Goal: Task Accomplishment & Management: Use online tool/utility

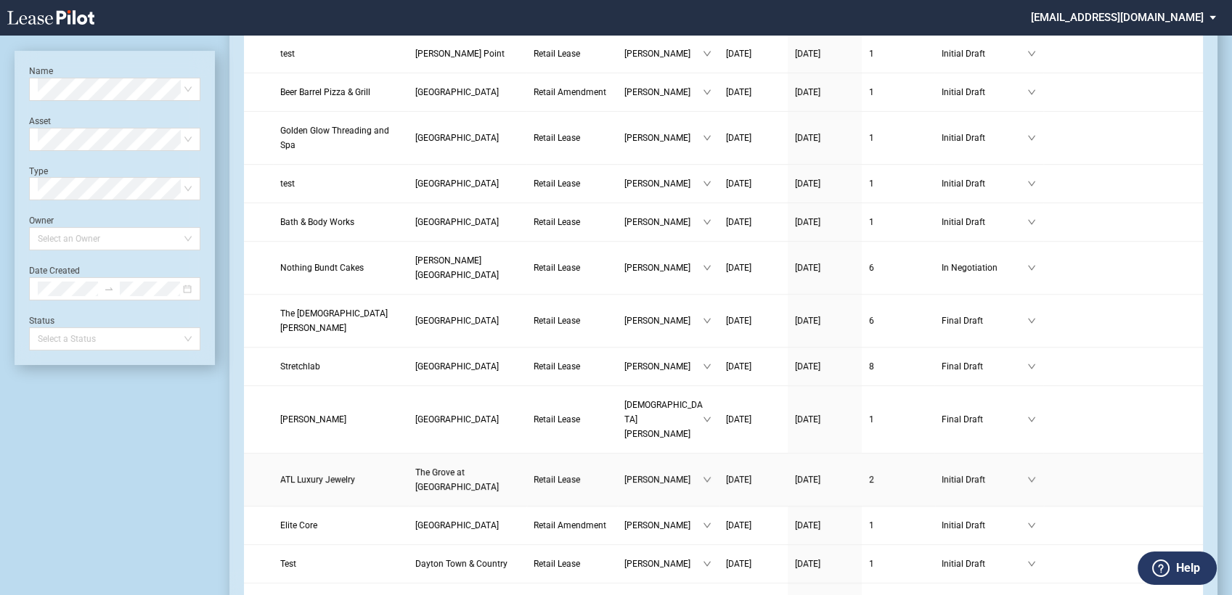
scroll to position [564, 0]
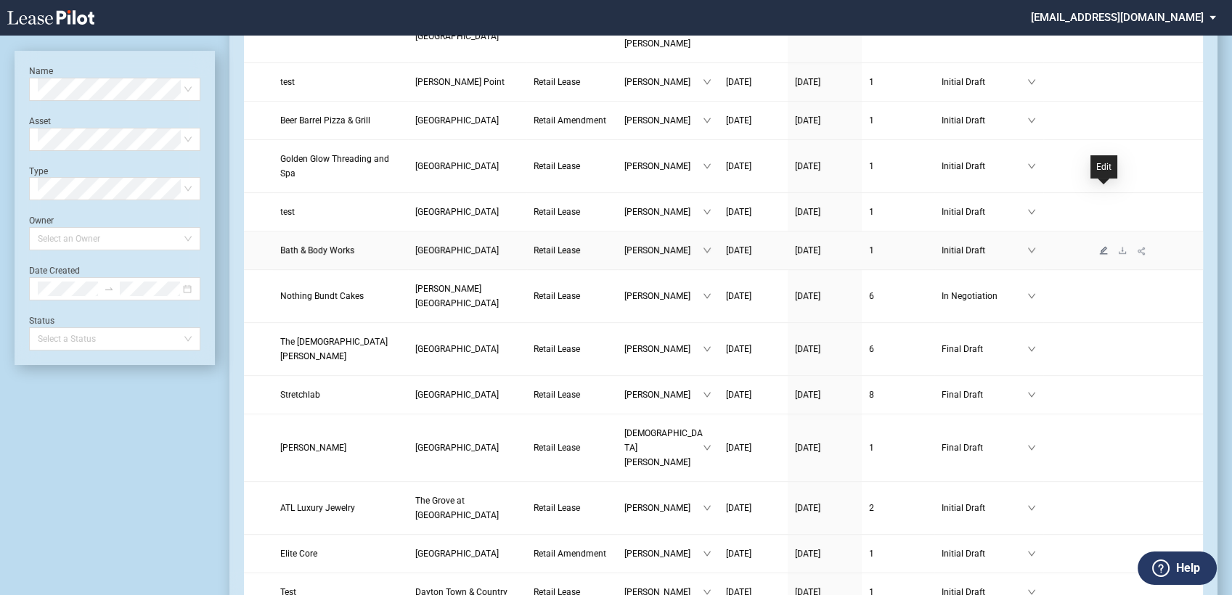
click at [1104, 246] on icon "edit" at bounding box center [1104, 250] width 8 height 8
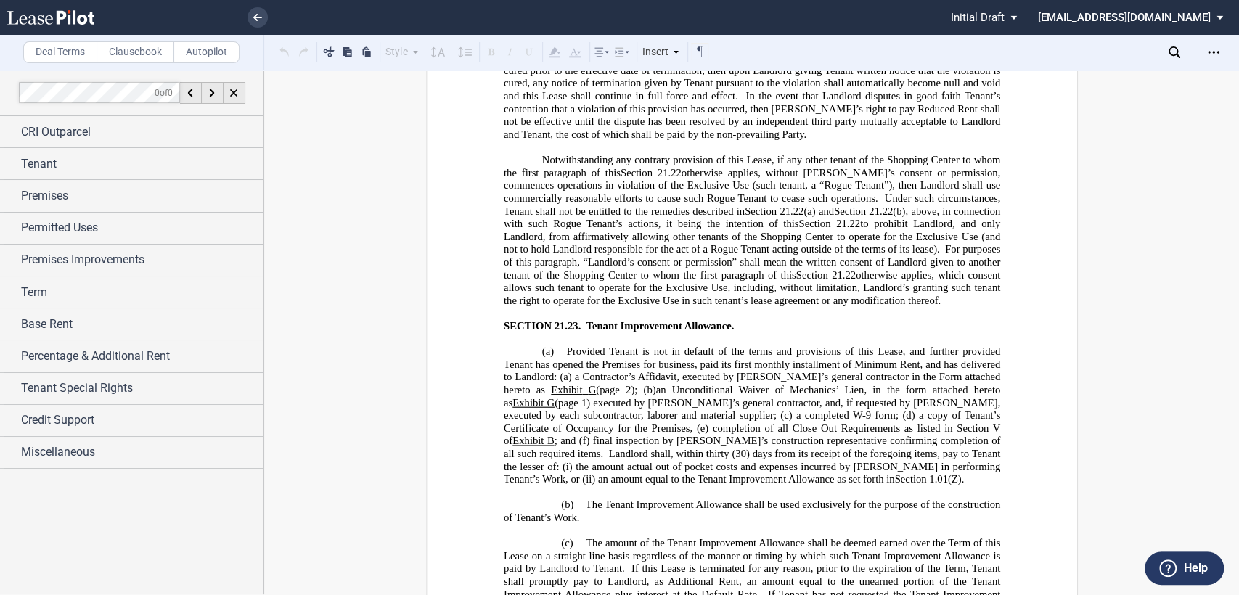
scroll to position [24758, 0]
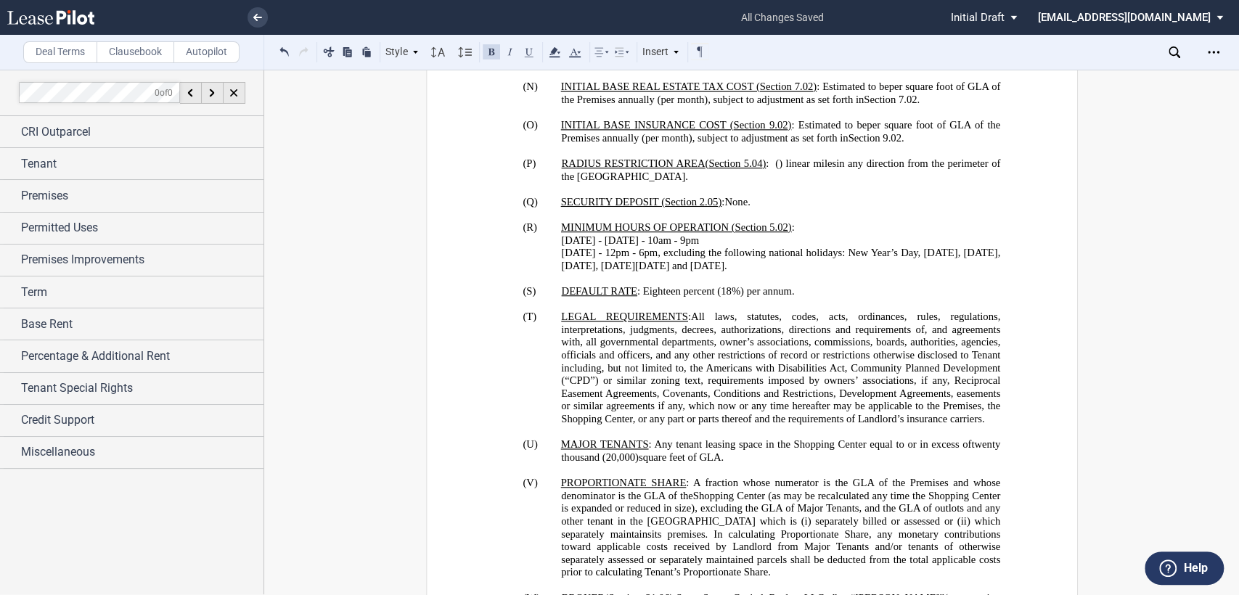
scroll to position [0, 0]
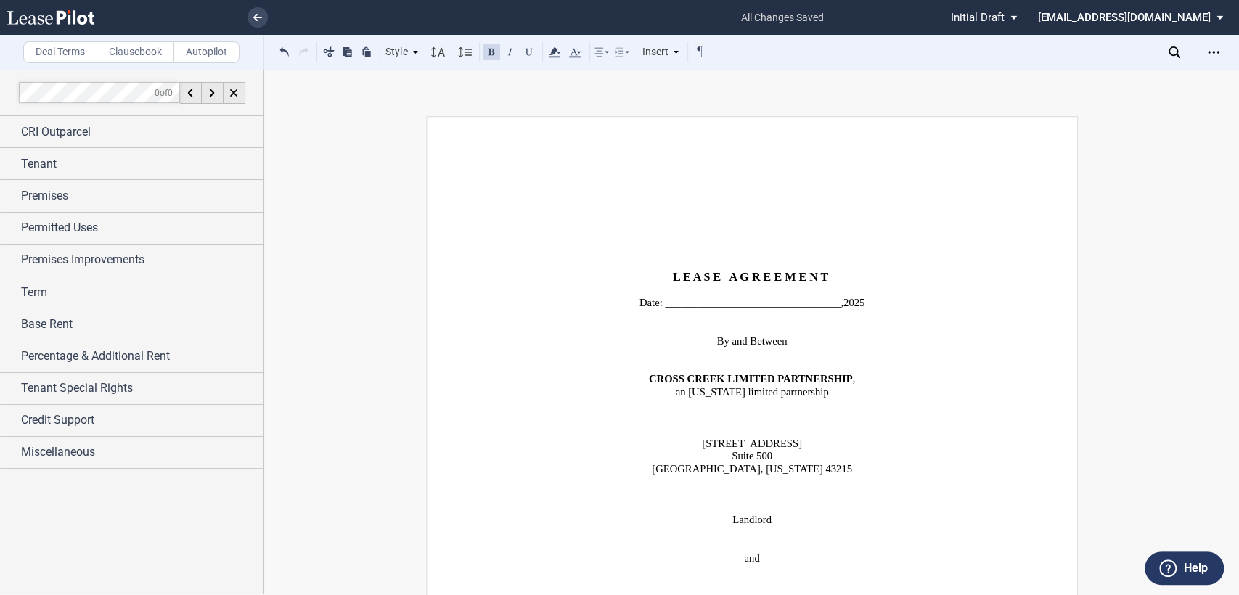
click at [1174, 49] on icon at bounding box center [1175, 52] width 12 height 12
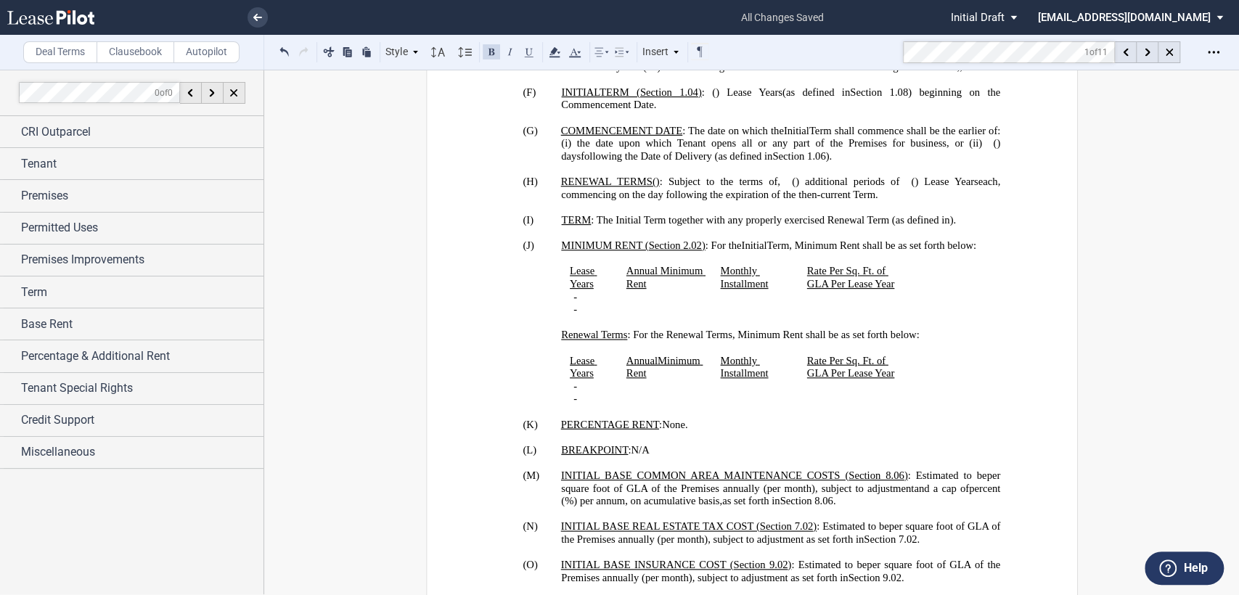
scroll to position [2389, 0]
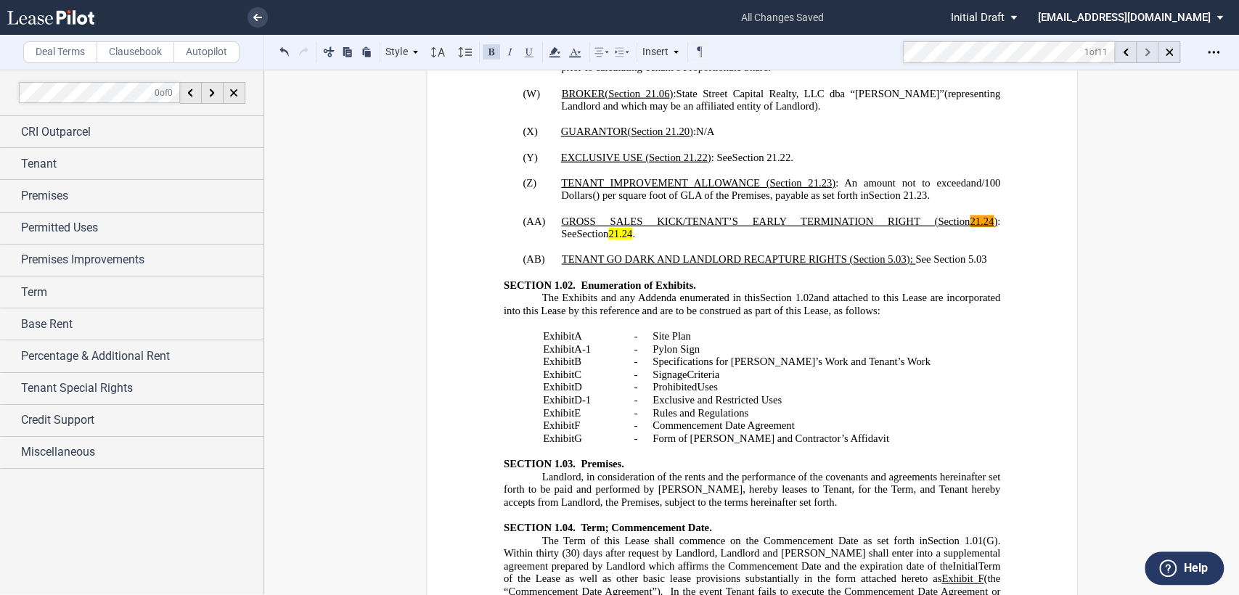
click at [1147, 49] on icon at bounding box center [1147, 53] width 5 height 8
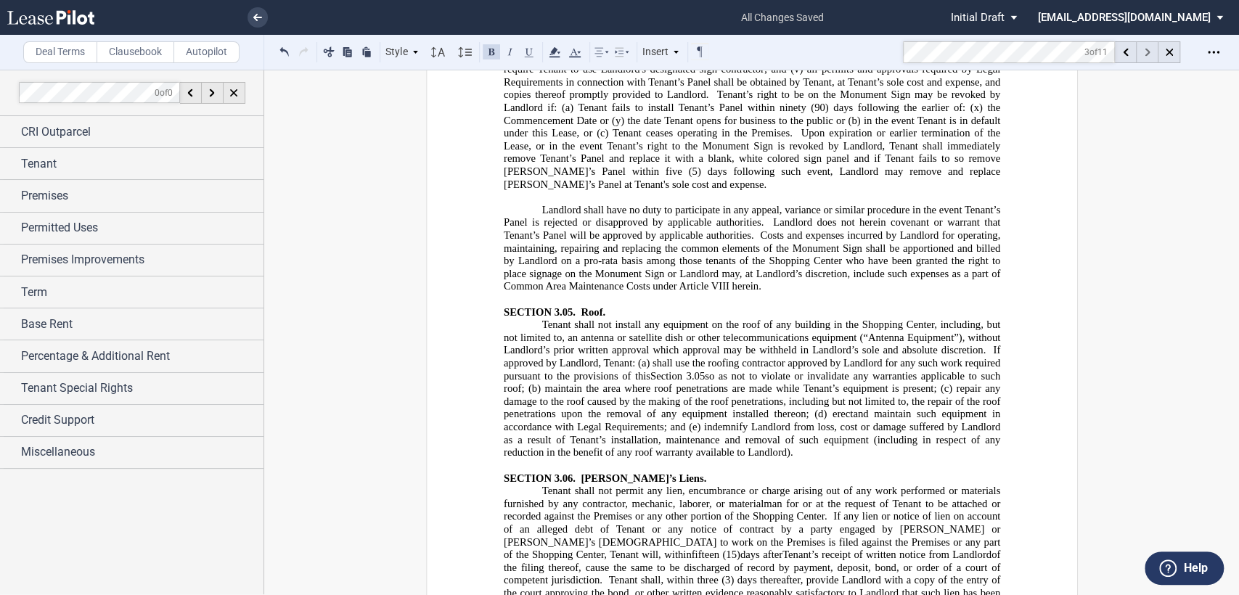
scroll to position [7821, 0]
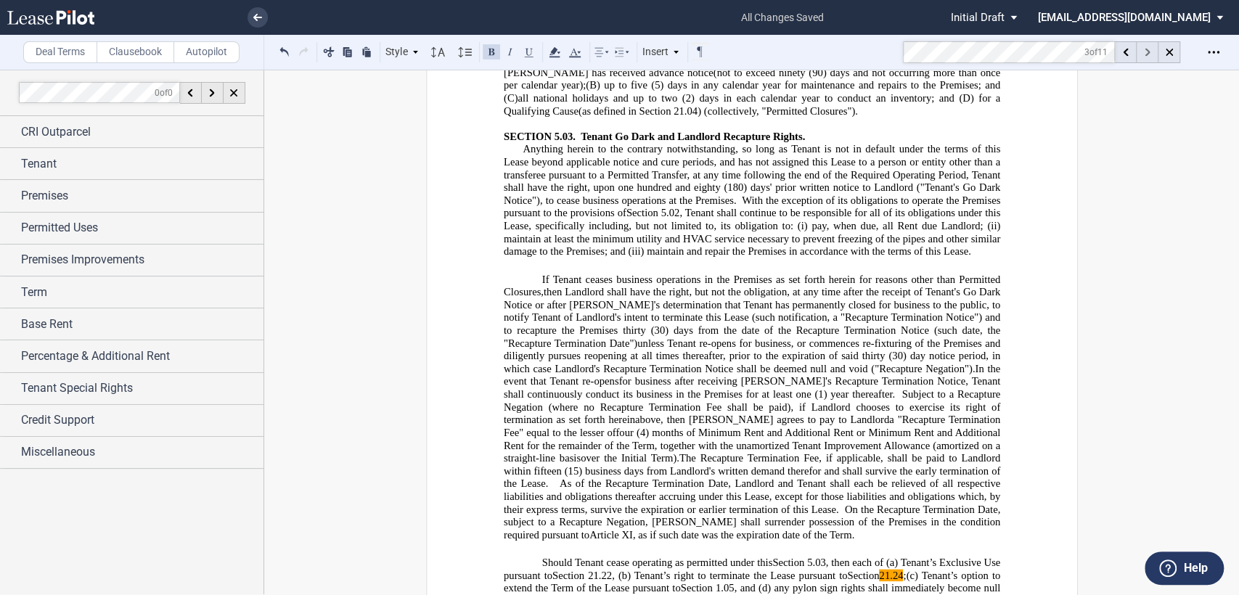
click at [1147, 52] on use at bounding box center [1147, 53] width 5 height 8
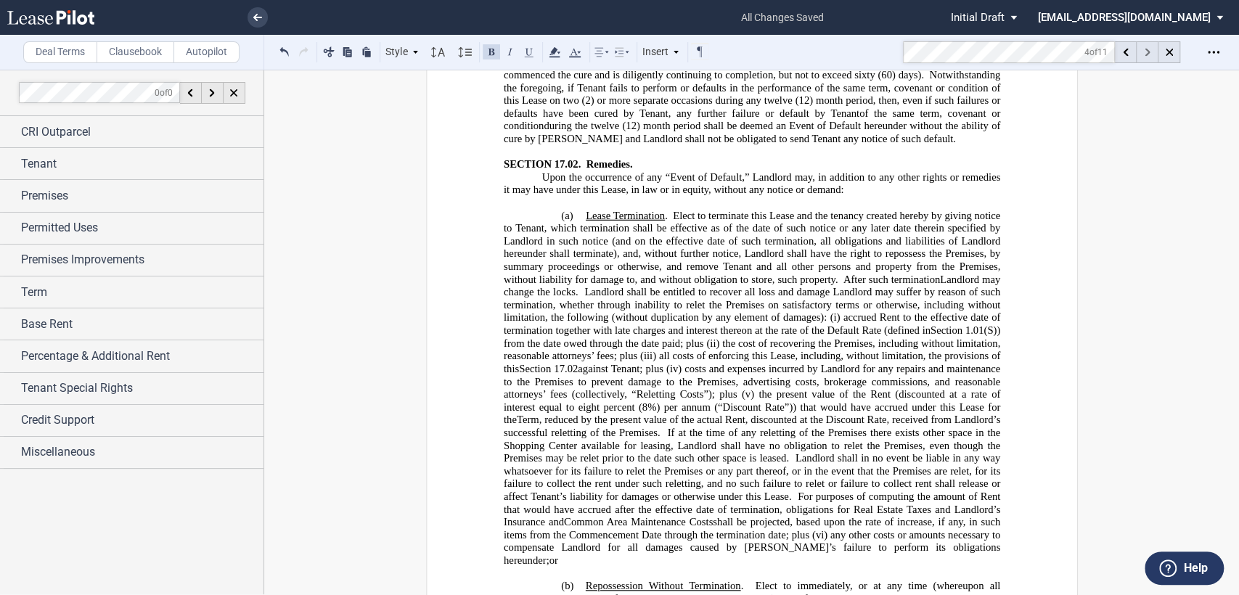
scroll to position [23975, 0]
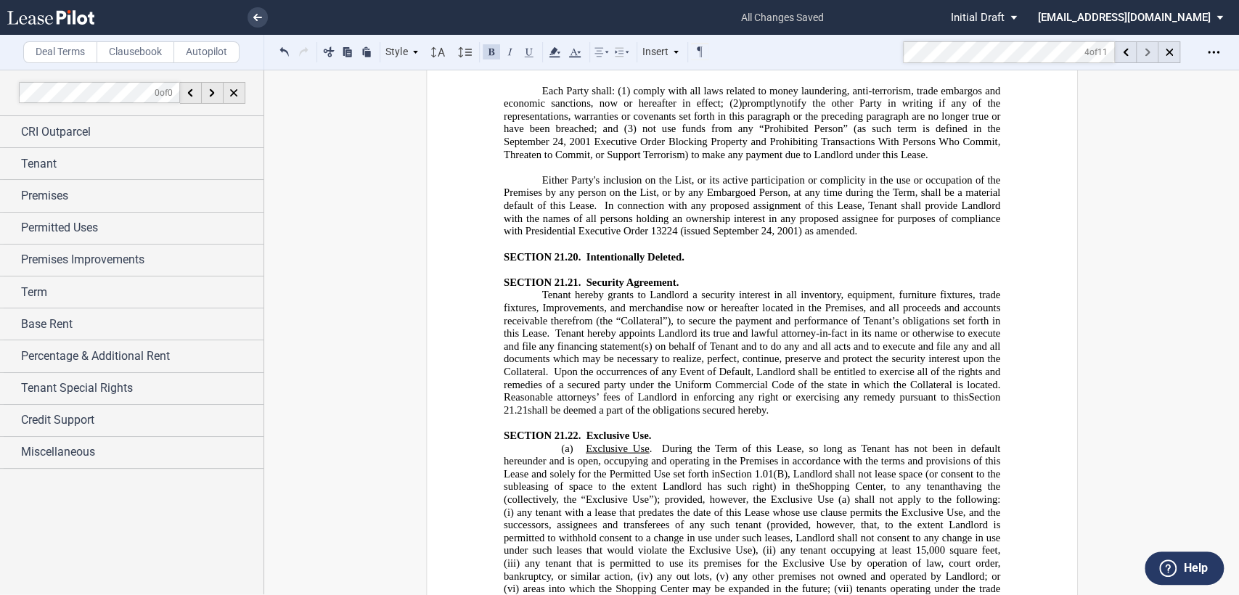
click at [1147, 52] on use at bounding box center [1147, 53] width 5 height 8
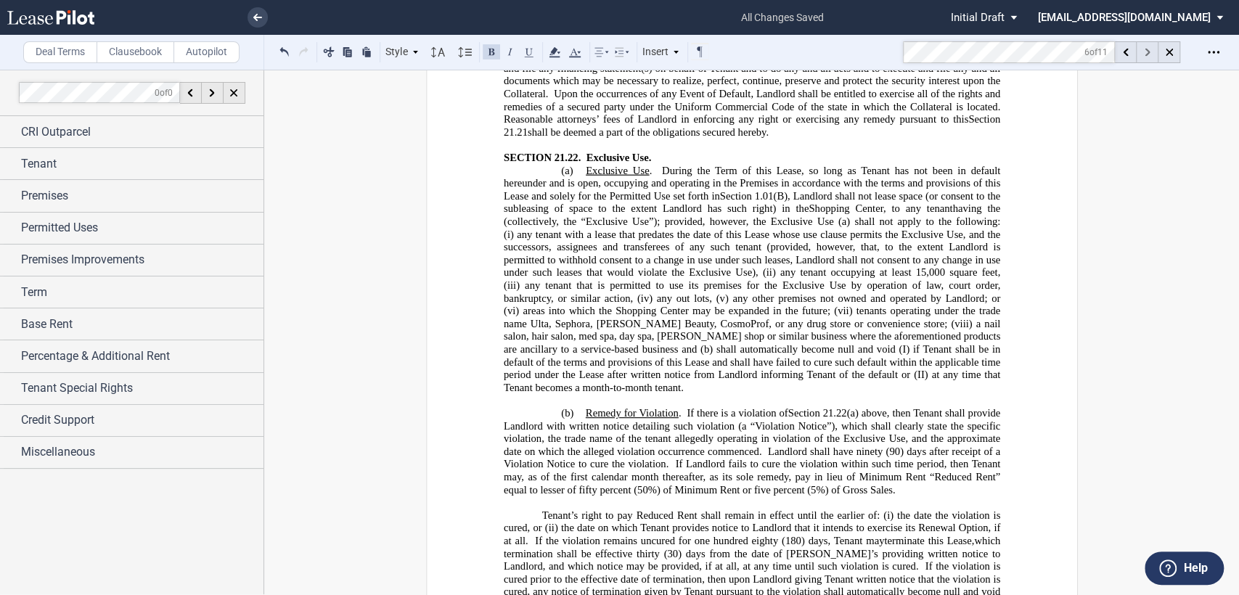
scroll to position [24265, 0]
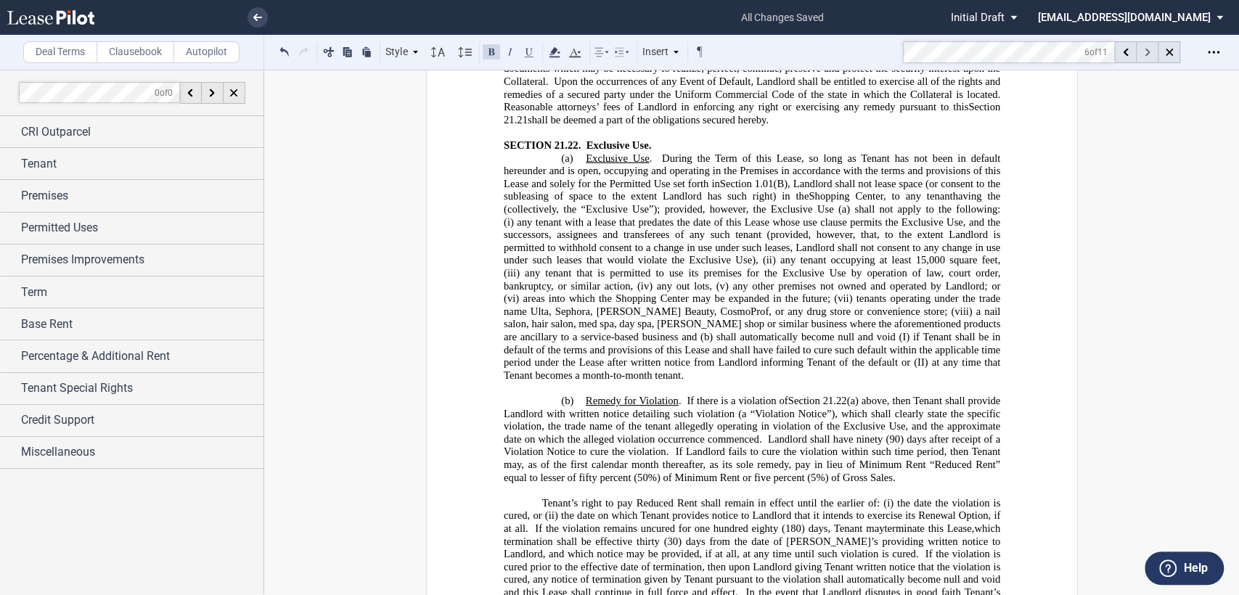
click at [1147, 52] on use at bounding box center [1147, 53] width 5 height 8
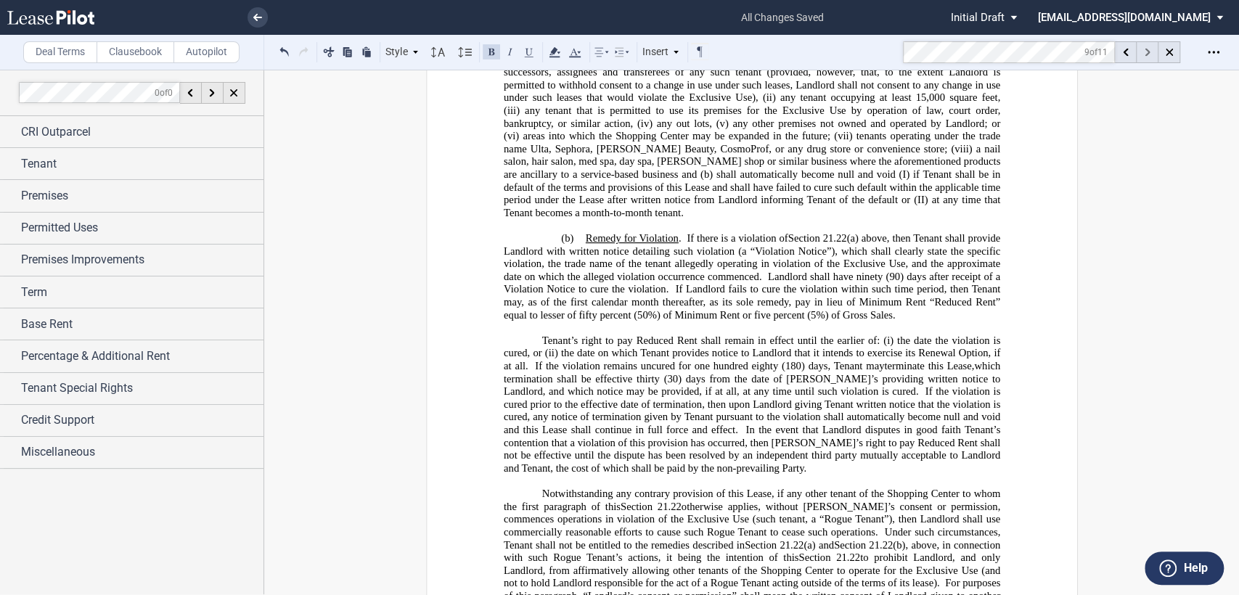
scroll to position [24520, 0]
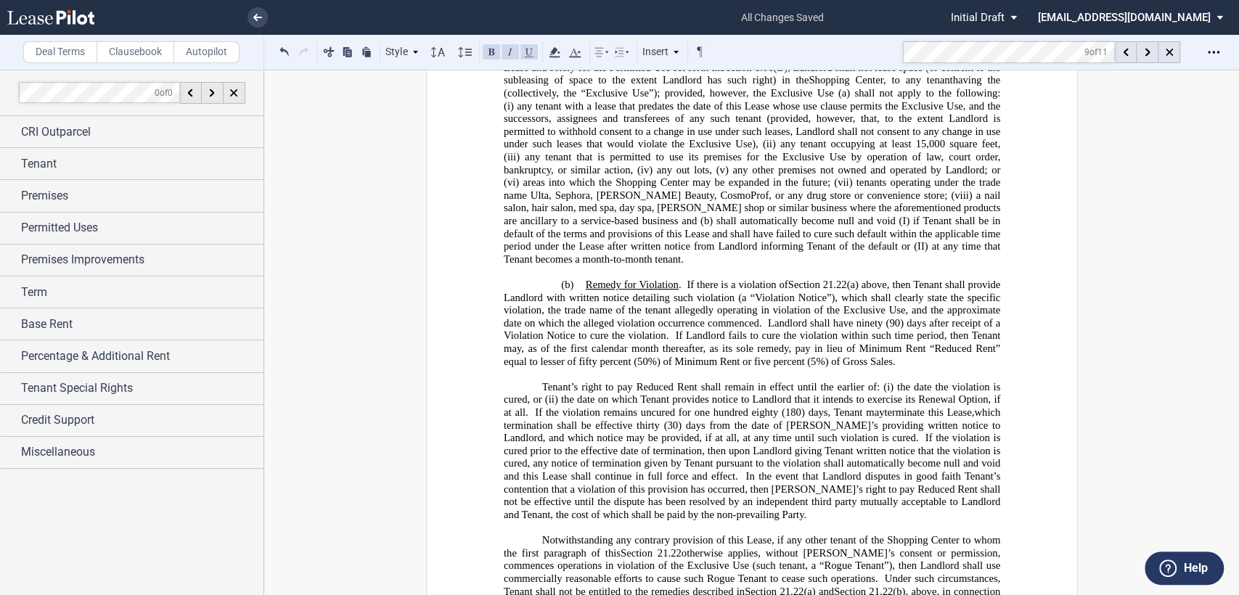
scroll to position [24570, 0]
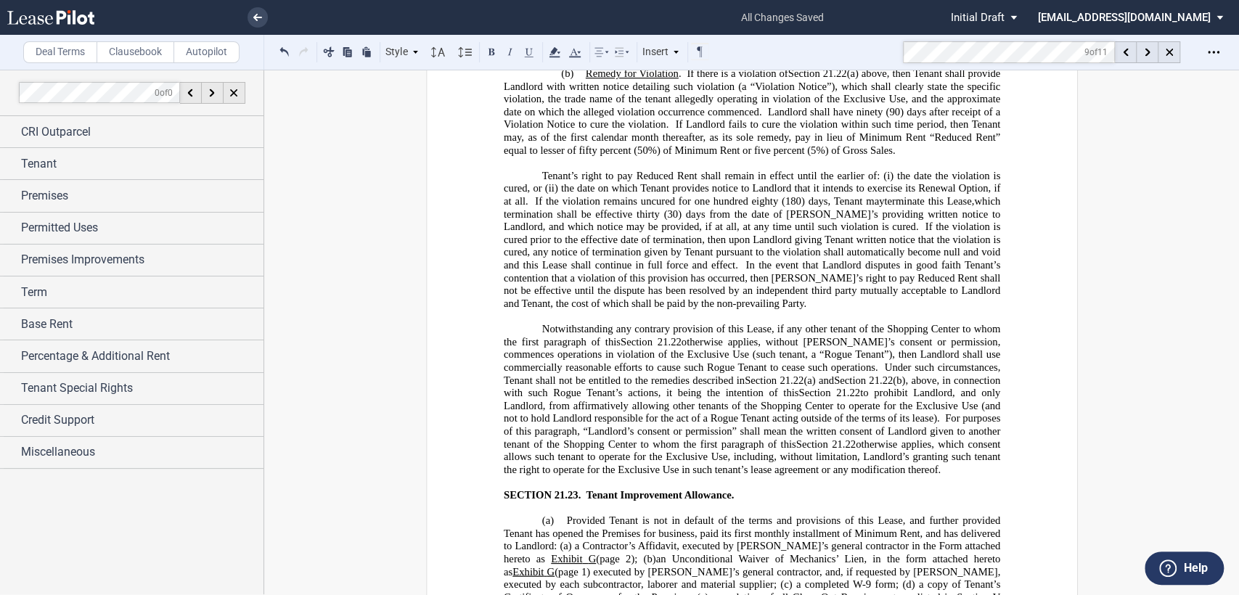
scroll to position [24650, 0]
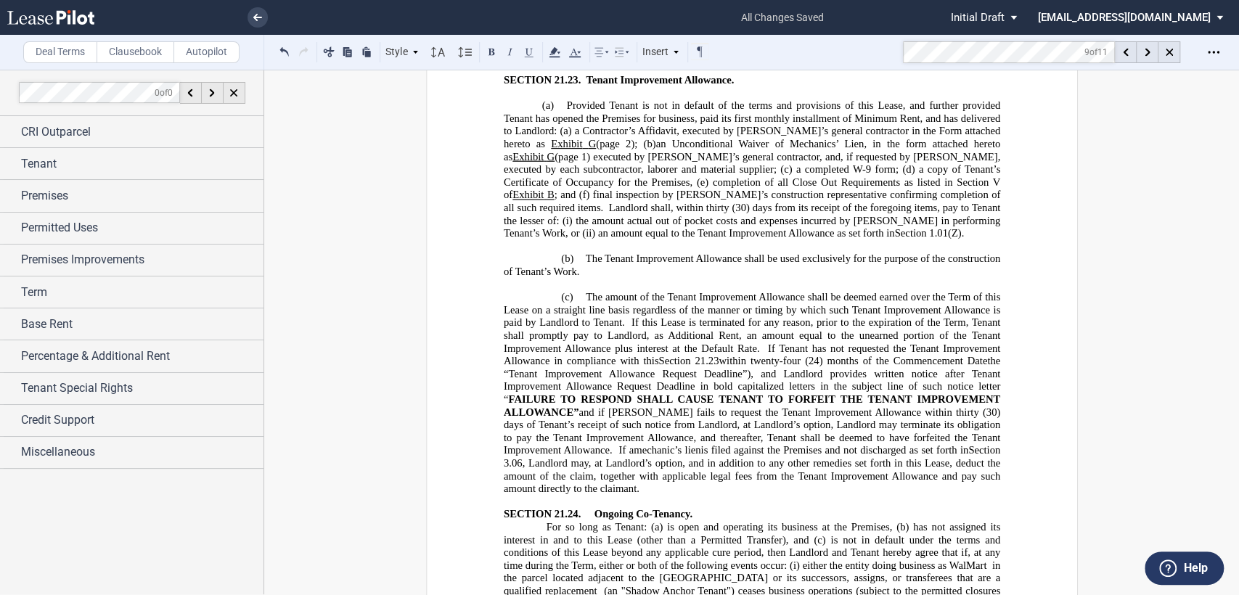
scroll to position [25054, 0]
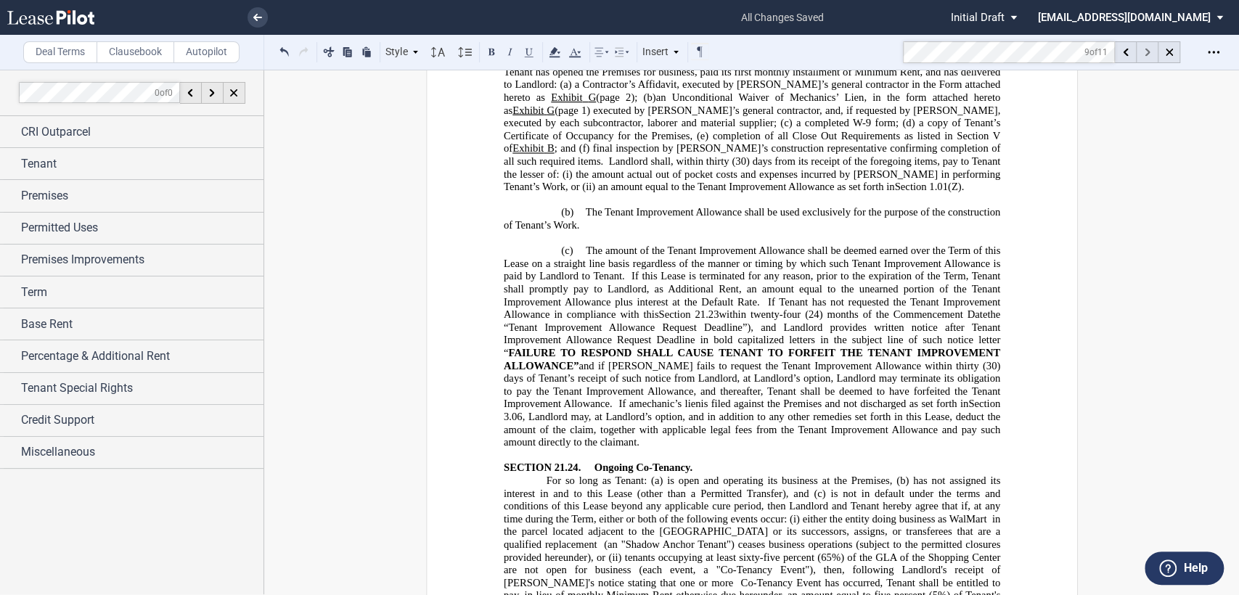
click at [1145, 52] on icon at bounding box center [1147, 53] width 5 height 8
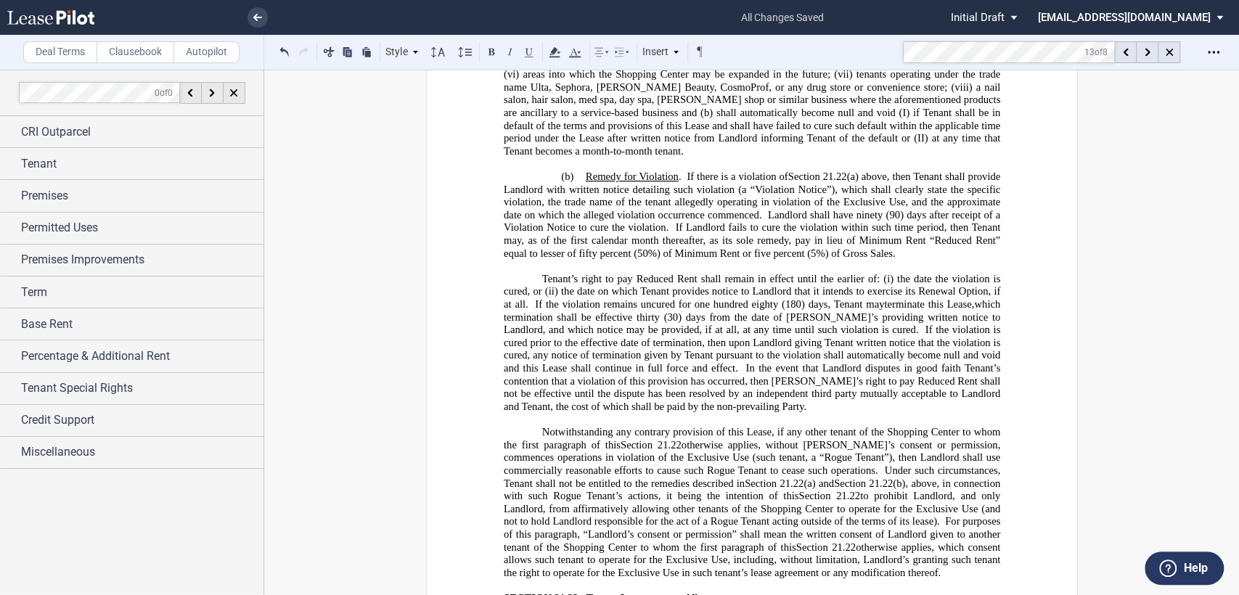
scroll to position [24005, 0]
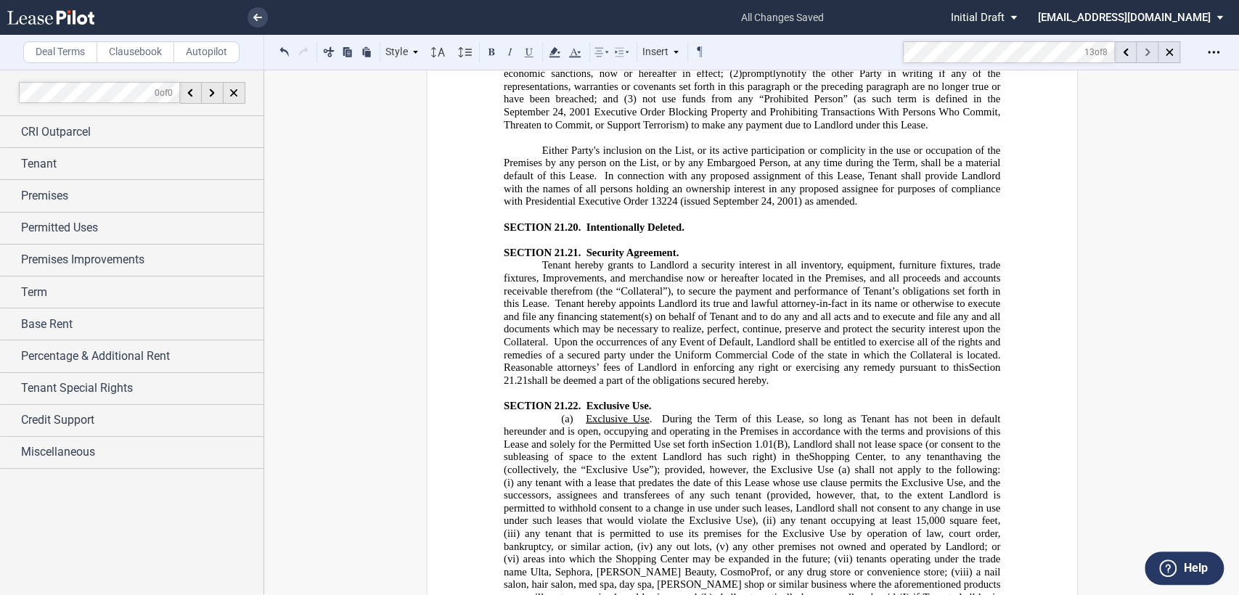
click at [1145, 51] on icon at bounding box center [1147, 53] width 5 height 8
click at [1125, 49] on icon at bounding box center [1125, 53] width 5 height 8
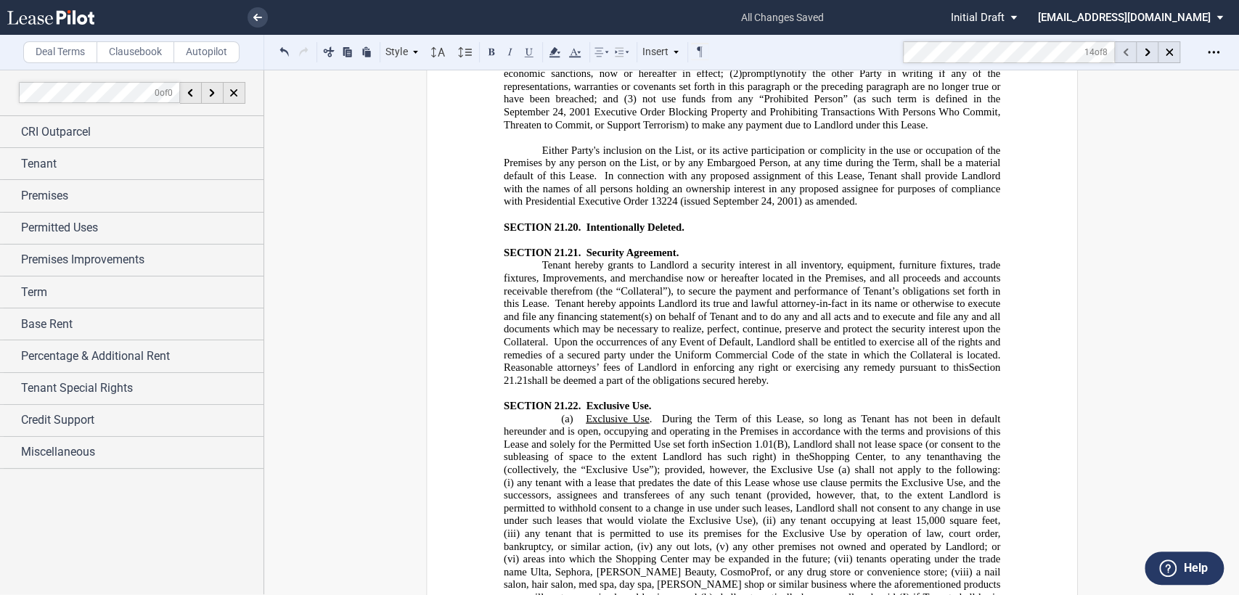
click at [1125, 49] on icon at bounding box center [1125, 53] width 5 height 8
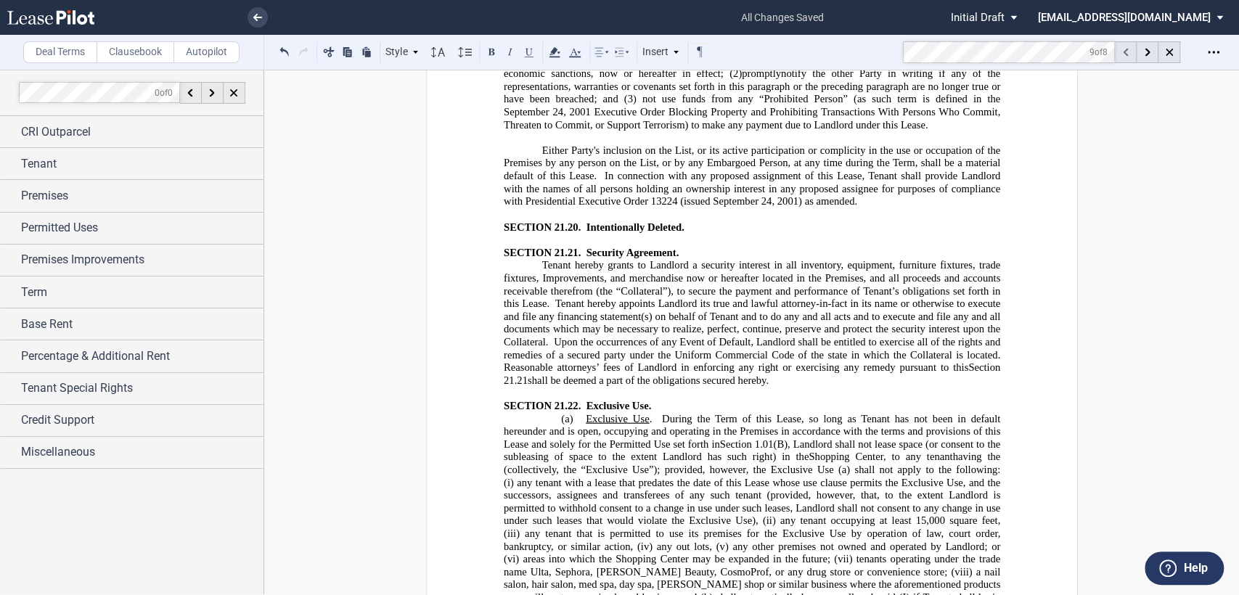
click at [1125, 49] on icon at bounding box center [1125, 53] width 5 height 8
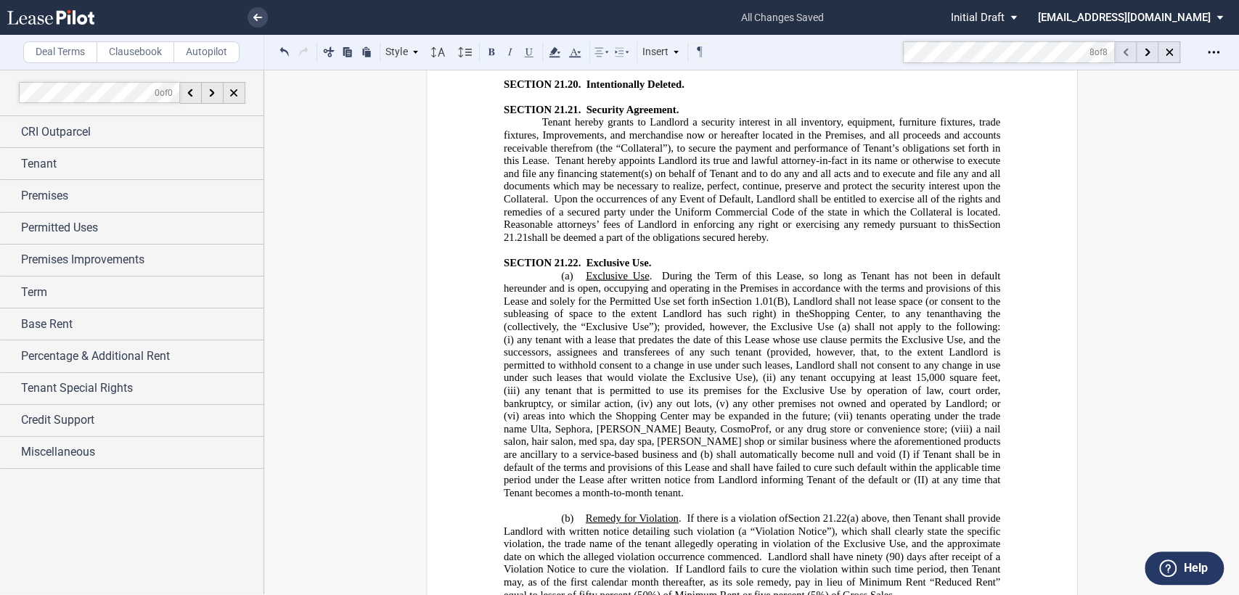
click at [1125, 49] on icon at bounding box center [1125, 53] width 5 height 8
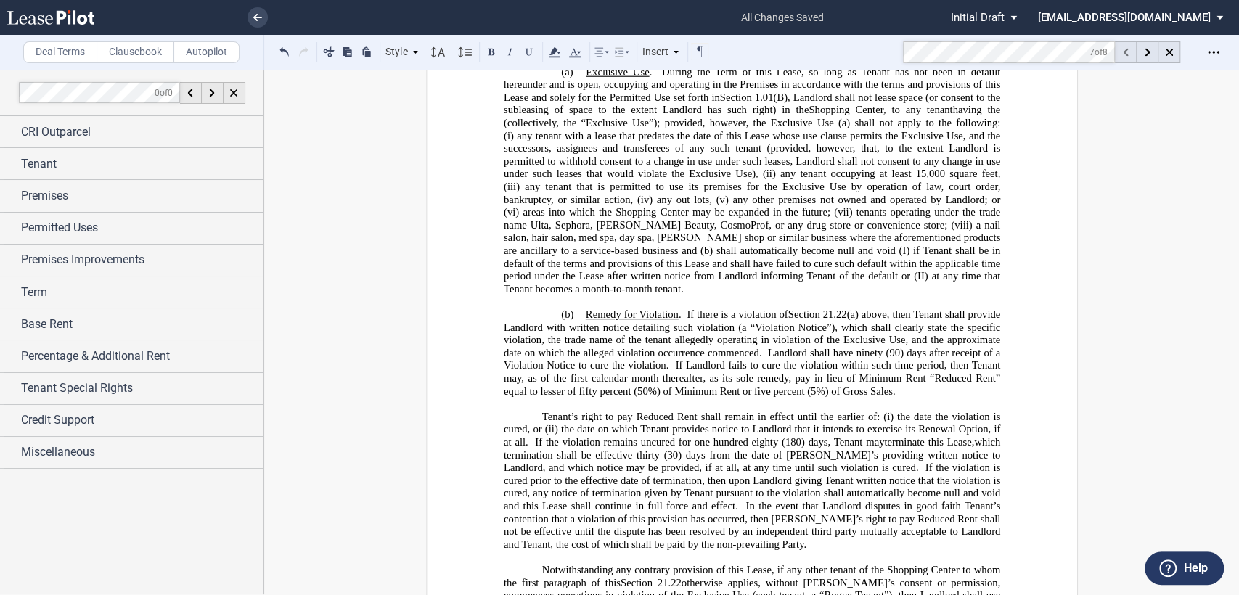
scroll to position [24362, 0]
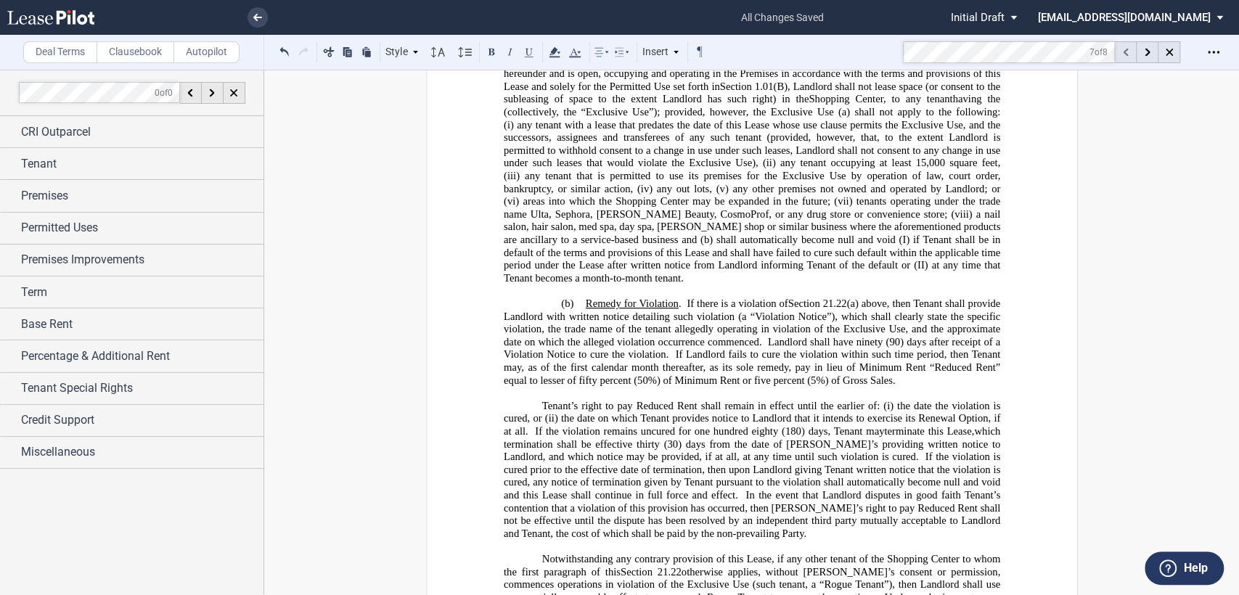
click at [1123, 49] on icon at bounding box center [1125, 53] width 5 height 8
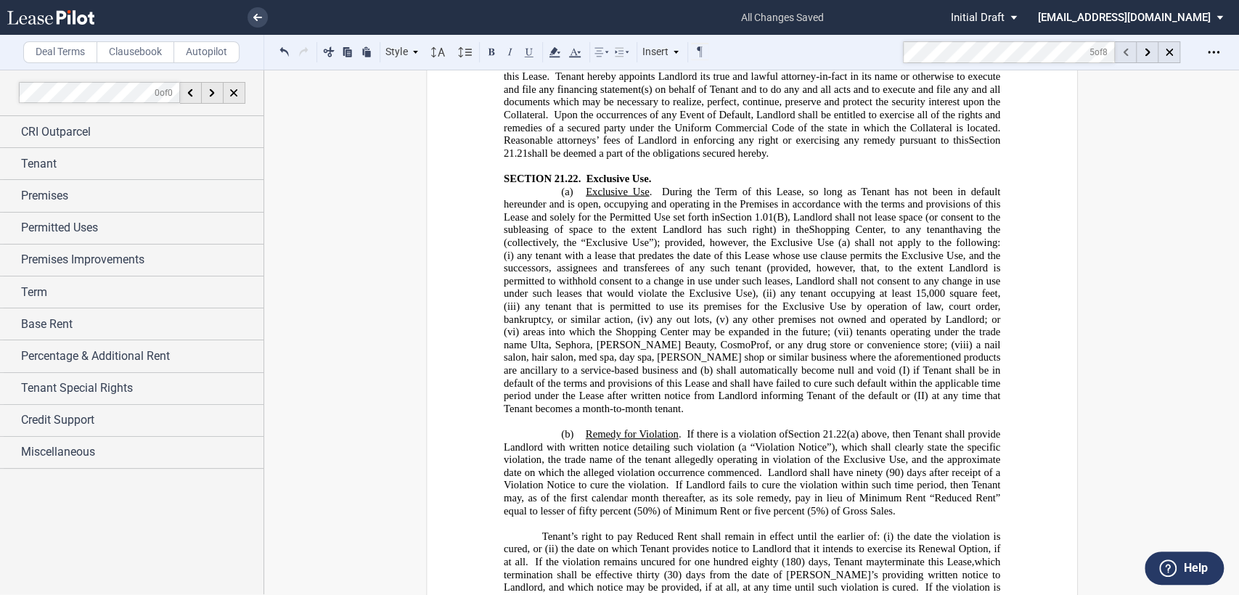
scroll to position [24121, 0]
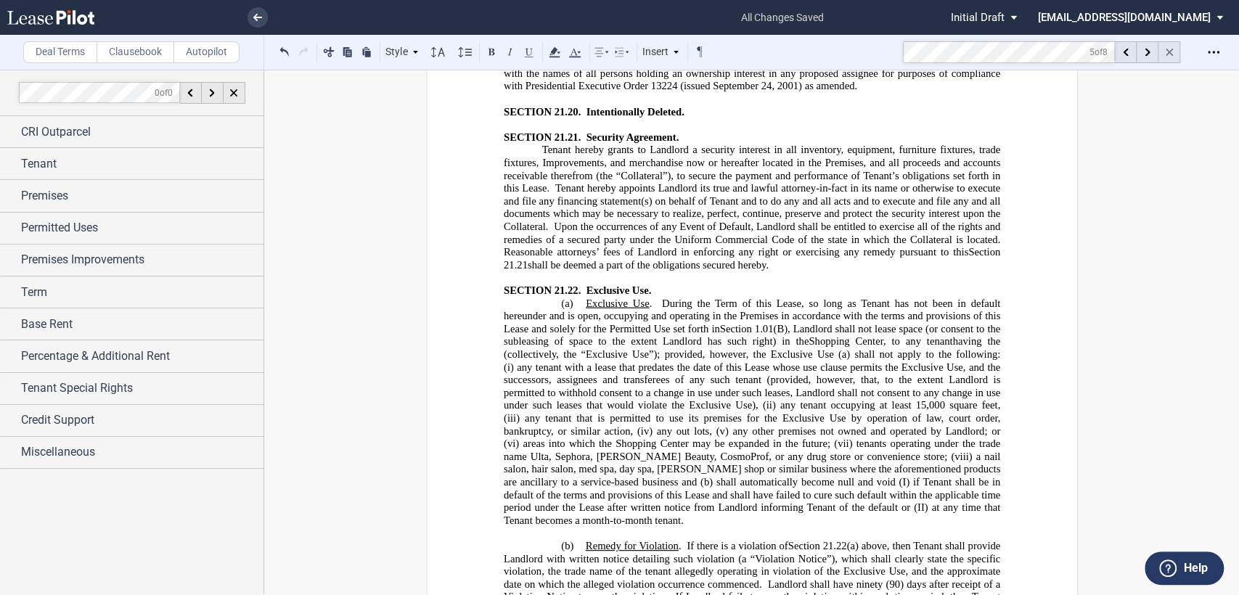
click at [1172, 49] on use at bounding box center [1169, 52] width 7 height 7
click at [1171, 52] on icon at bounding box center [1175, 52] width 12 height 12
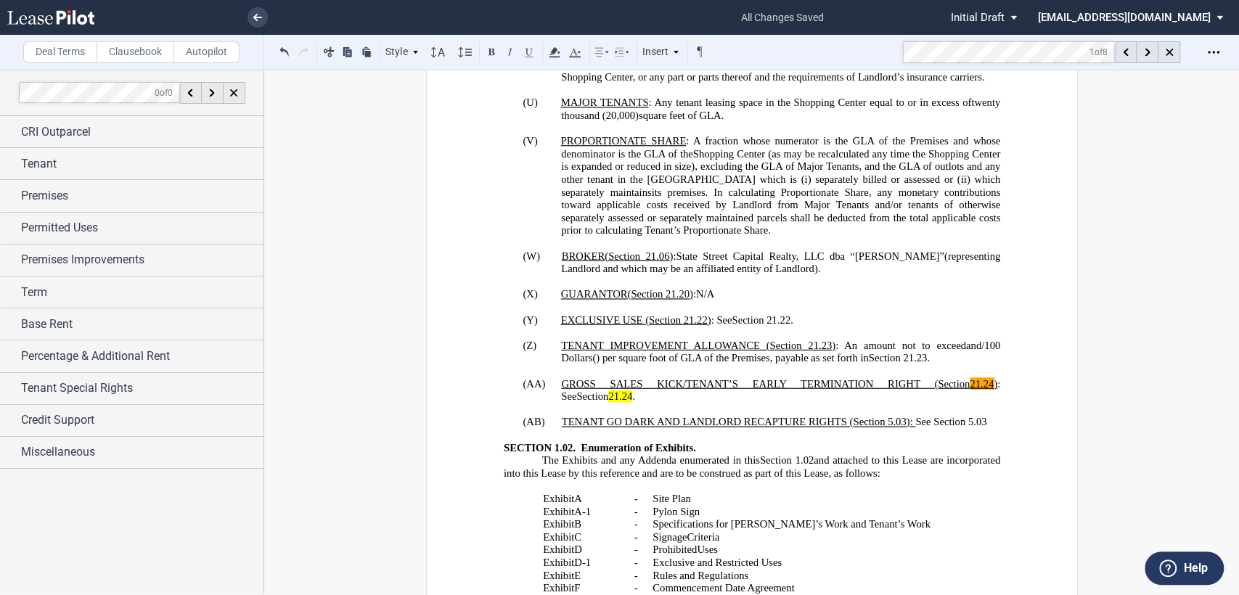
scroll to position [2016, 0]
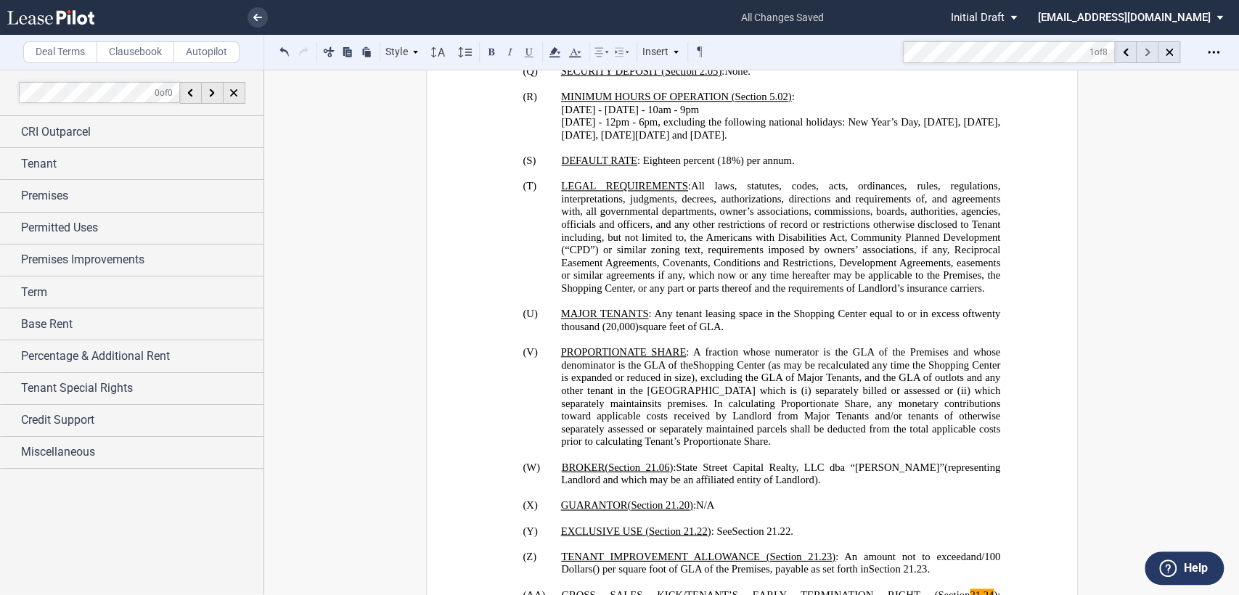
click at [1146, 46] on div at bounding box center [1148, 52] width 22 height 22
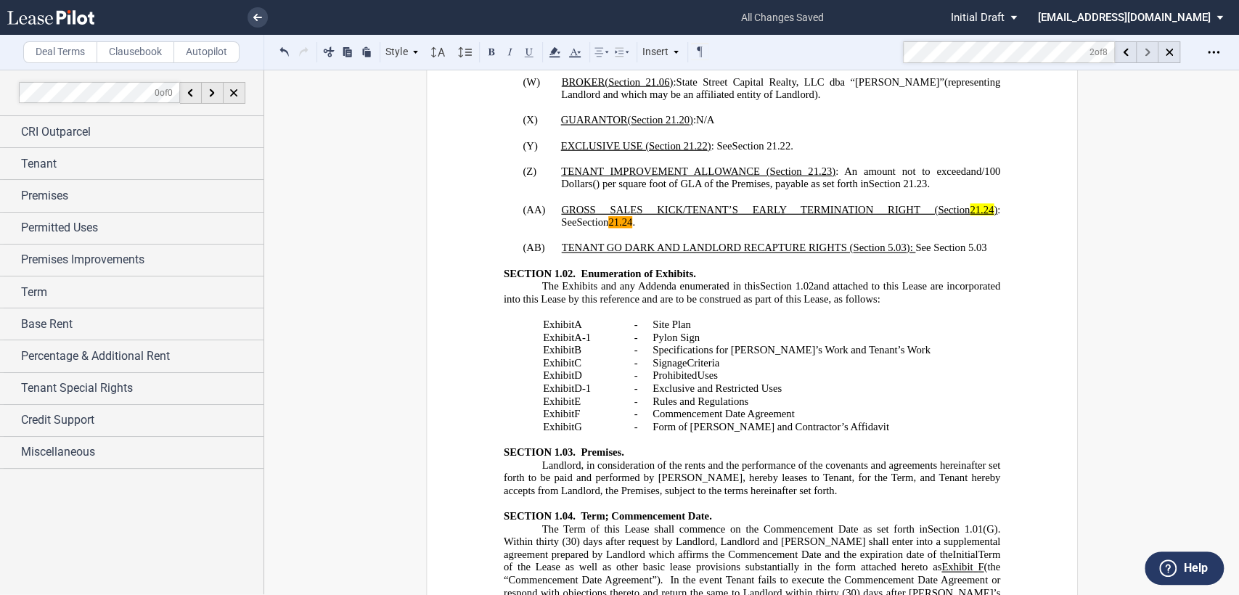
click at [1146, 46] on div at bounding box center [1148, 52] width 22 height 22
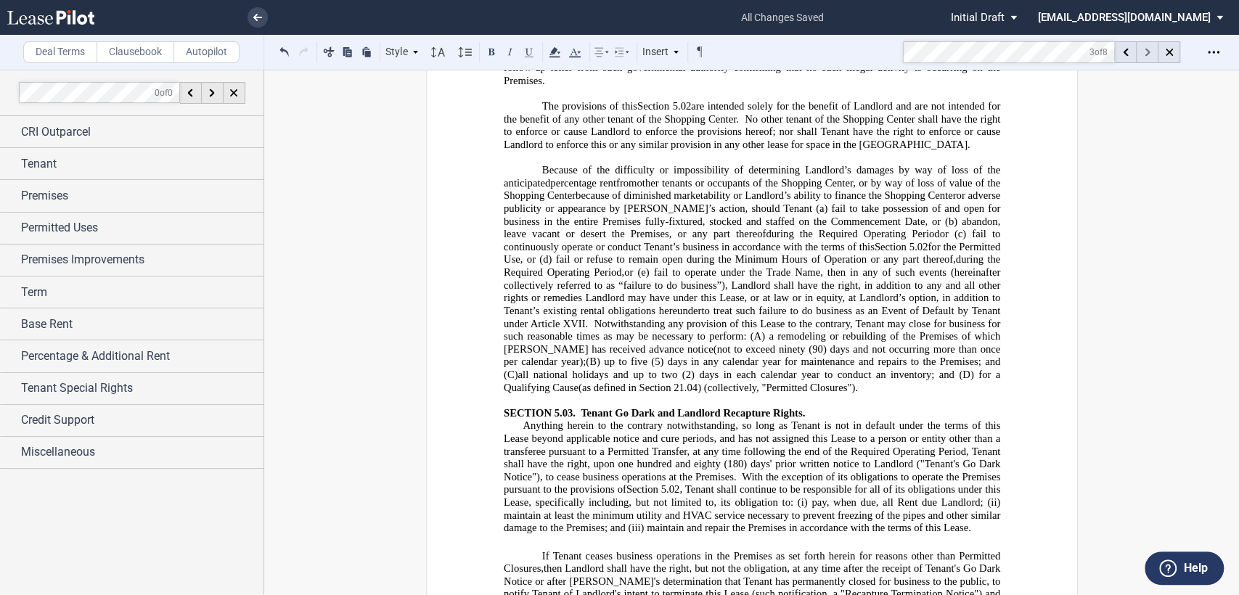
scroll to position [7821, 0]
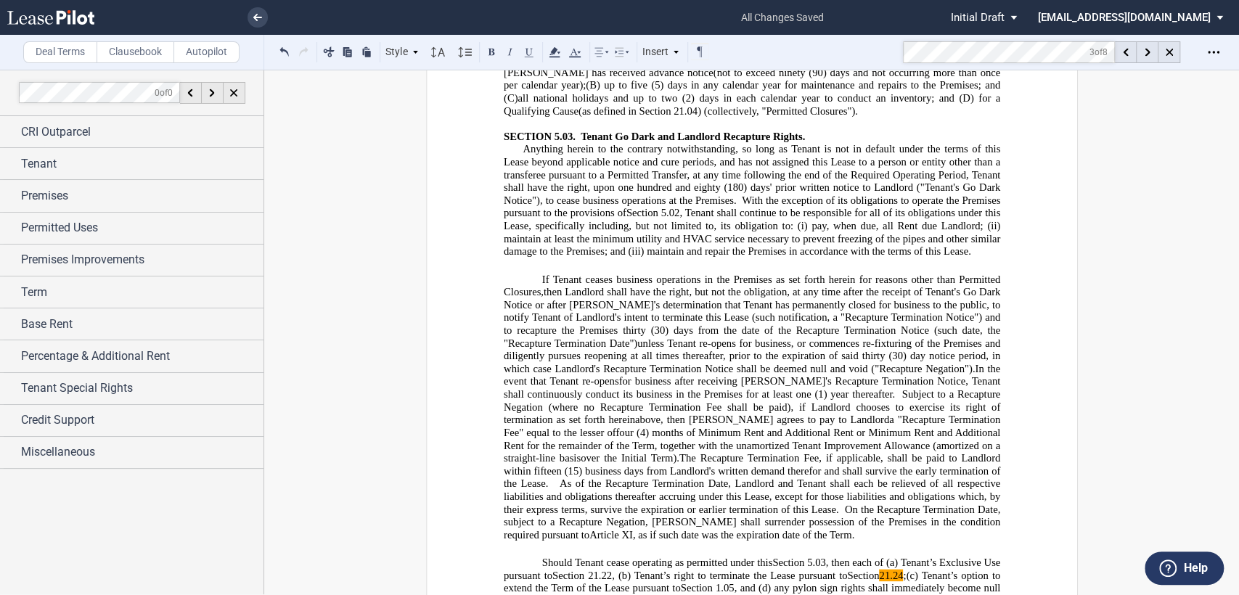
click at [906, 569] on span "Section 21.24 ;" at bounding box center [876, 575] width 59 height 12
click at [1146, 53] on icon at bounding box center [1147, 53] width 5 height 8
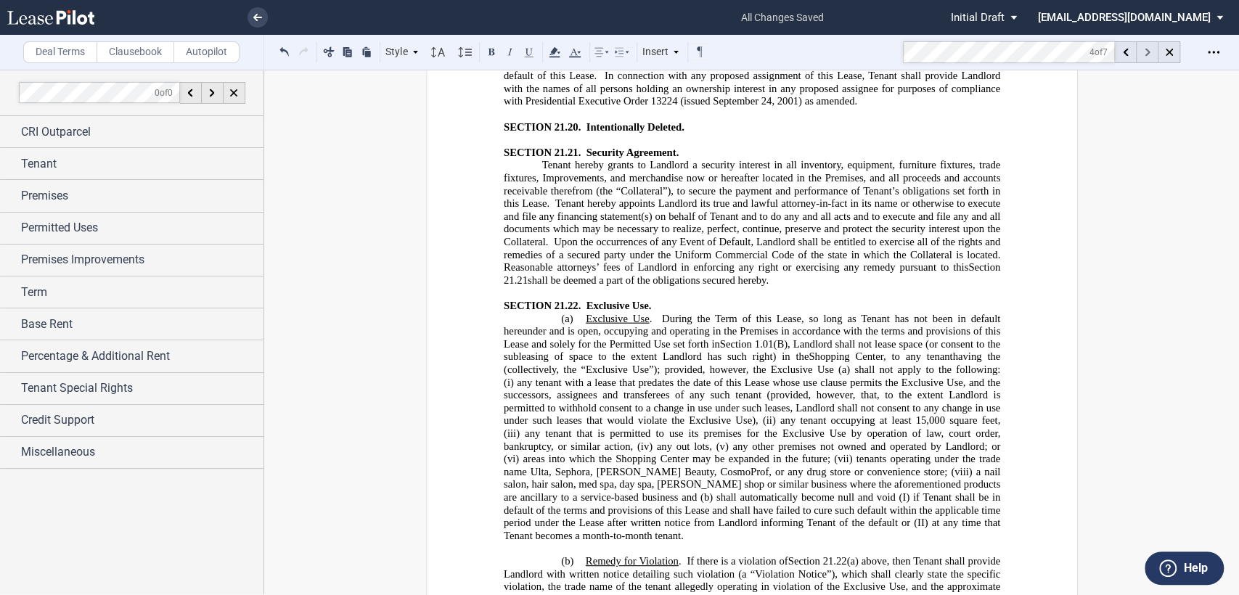
scroll to position [24121, 0]
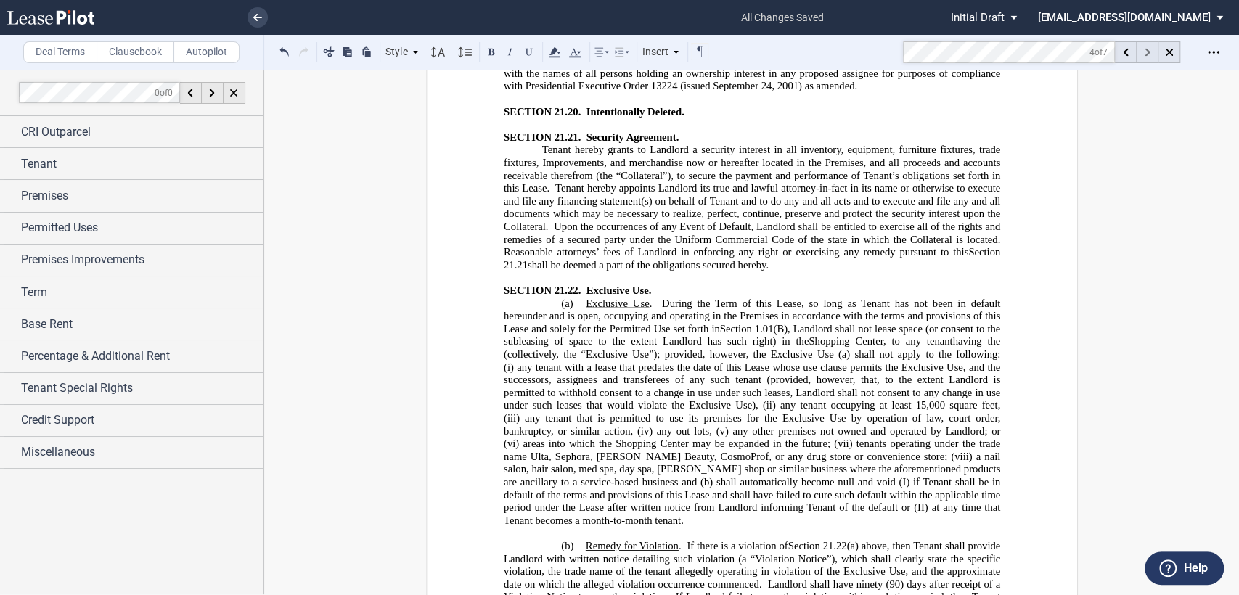
click at [1146, 50] on use at bounding box center [1147, 53] width 5 height 8
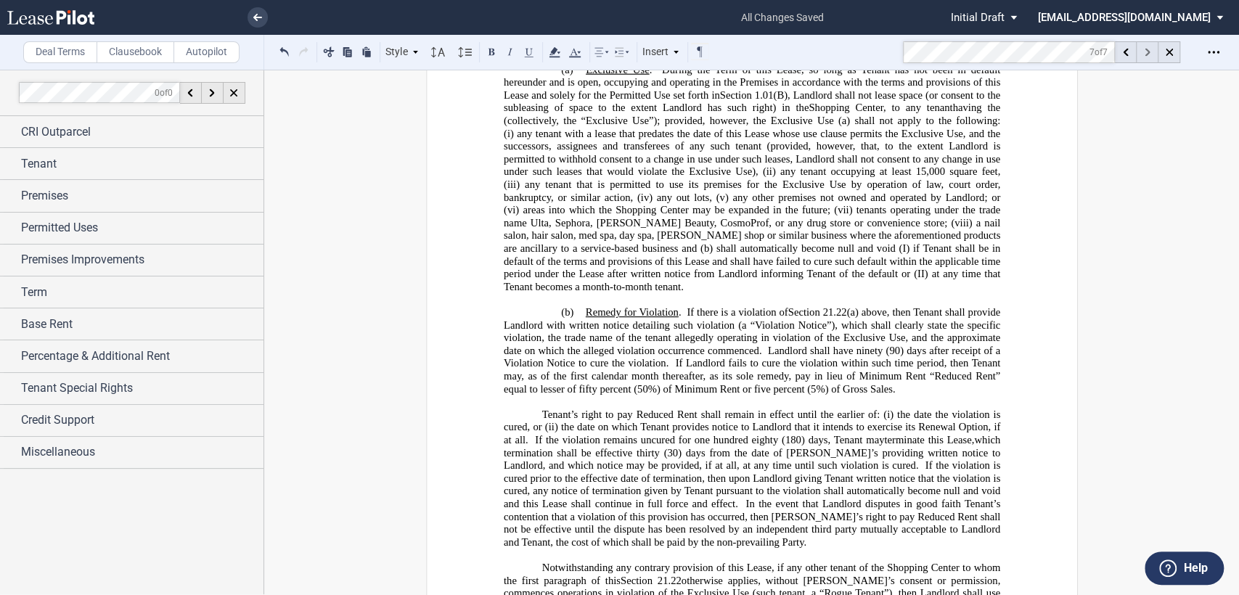
scroll to position [24362, 0]
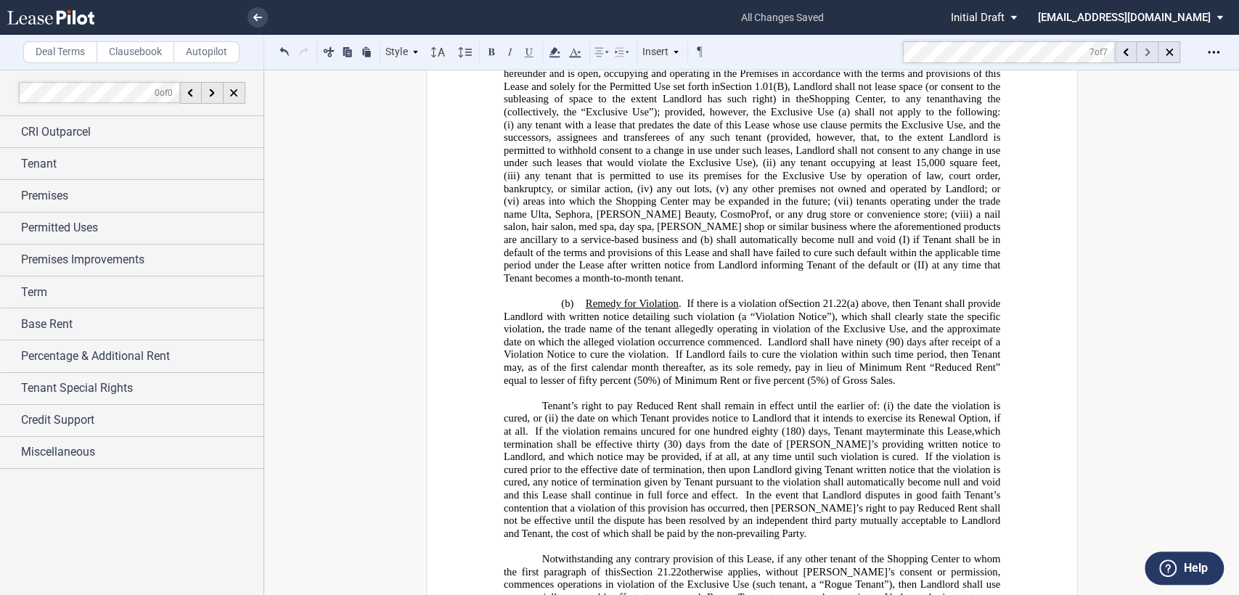
click at [1146, 50] on use at bounding box center [1147, 53] width 5 height 8
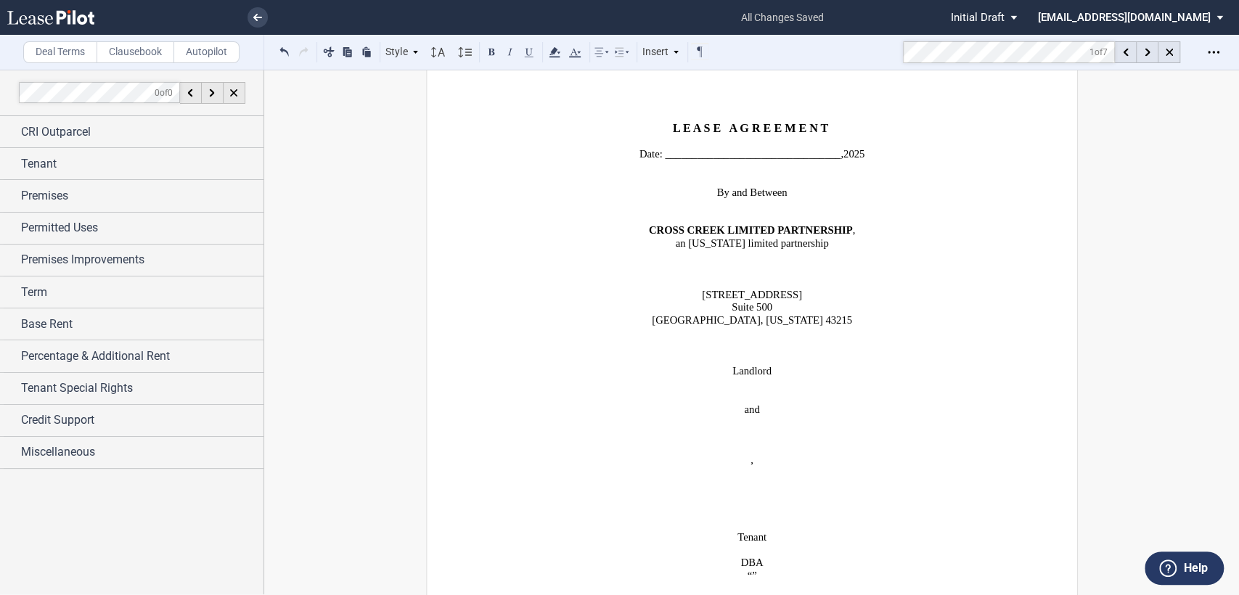
scroll to position [0, 0]
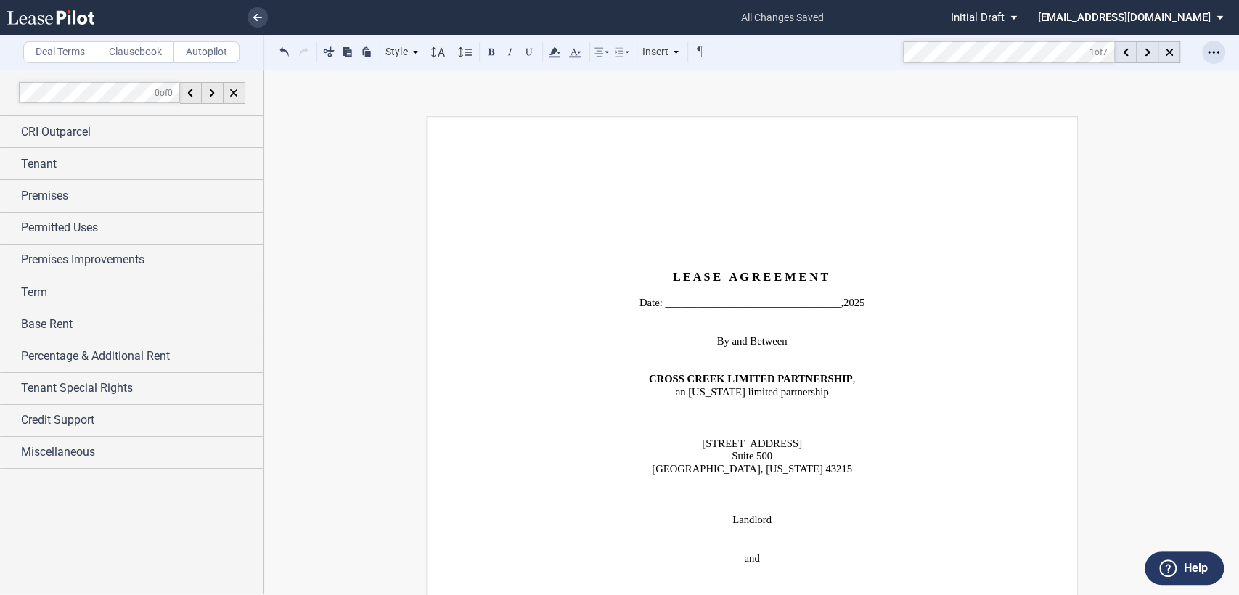
click at [1209, 51] on icon "Open Lease options menu" at bounding box center [1214, 52] width 12 height 12
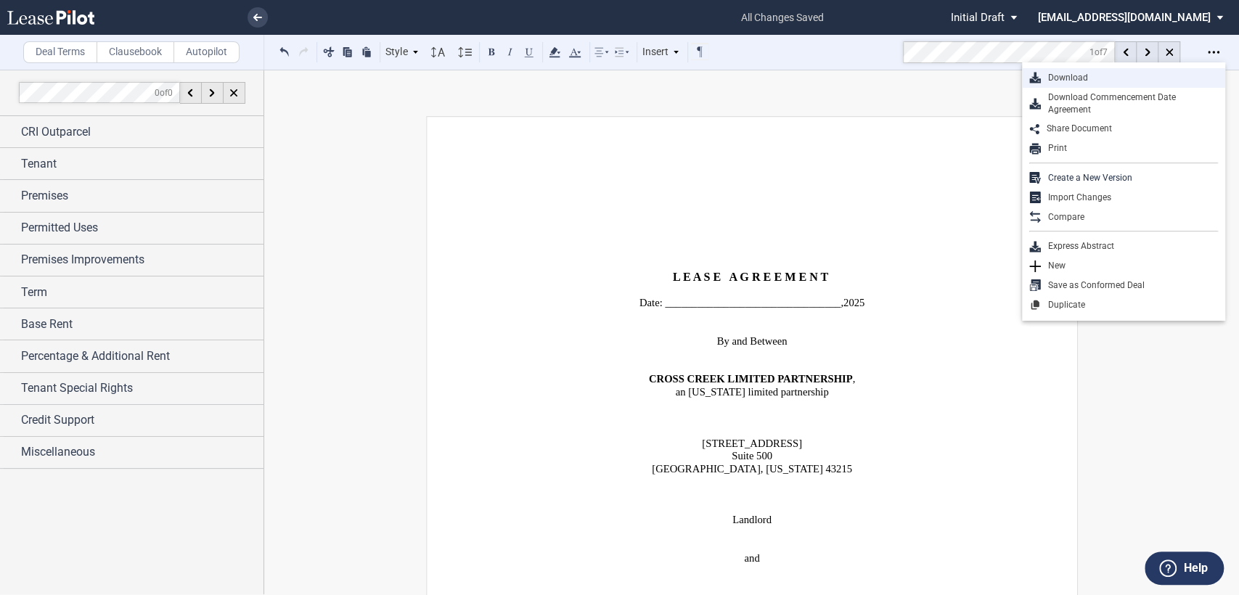
click at [1063, 77] on div "Download" at bounding box center [1129, 78] width 177 height 12
